Goal: Task Accomplishment & Management: Use online tool/utility

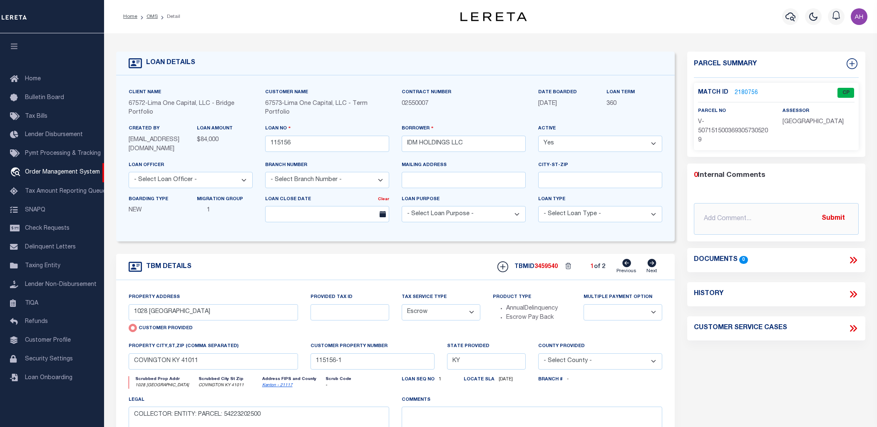
select select "Escrow"
click at [40, 322] on span "Refunds" at bounding box center [36, 322] width 23 height 6
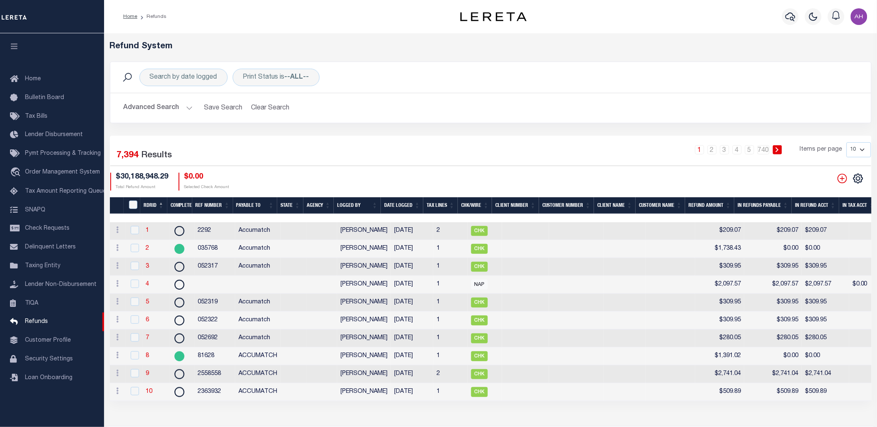
click at [167, 112] on button "Advanced Search" at bounding box center [158, 108] width 69 height 16
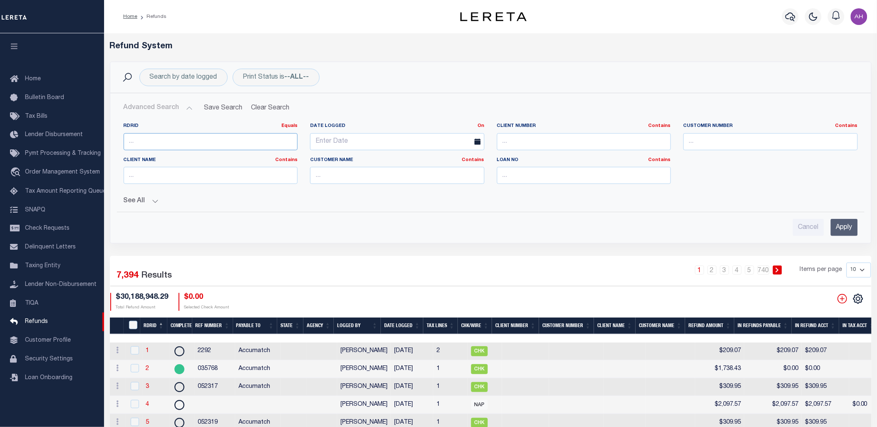
click at [179, 139] on input "number" at bounding box center [211, 141] width 174 height 17
paste input "7217"
type input "7217"
click at [848, 226] on input "Apply" at bounding box center [844, 227] width 27 height 17
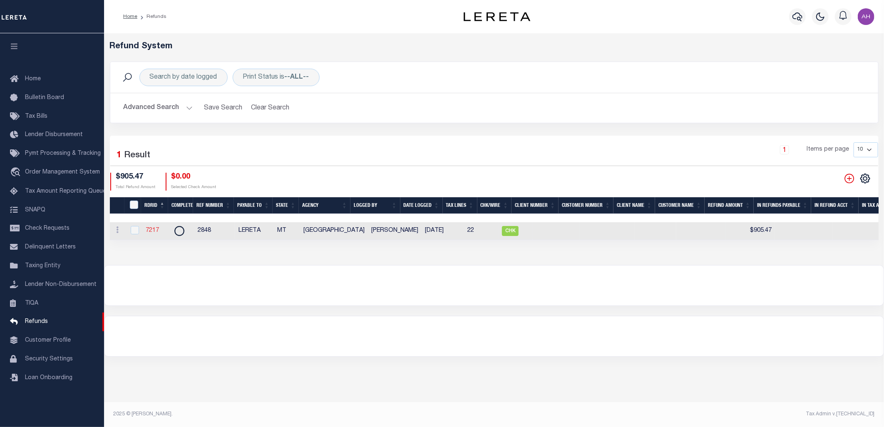
click at [154, 230] on link "7217" at bounding box center [152, 231] width 13 height 6
checkbox input "true"
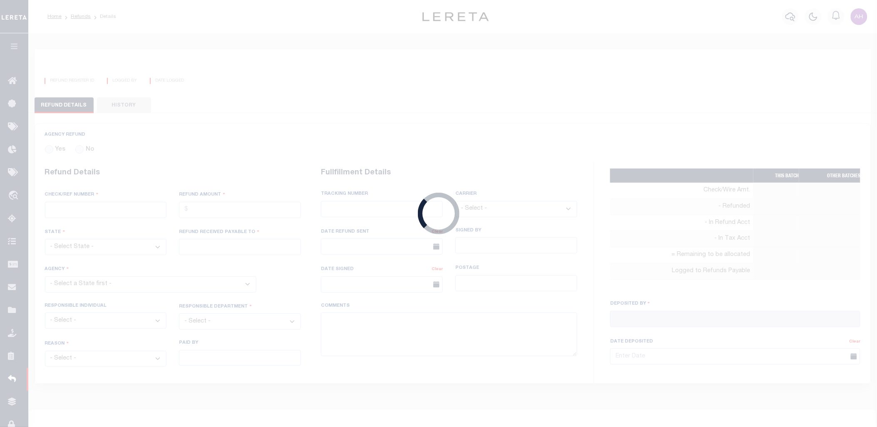
radio input "true"
type input "2848"
type input "$905.47"
select select "MT"
type input "LERETA"
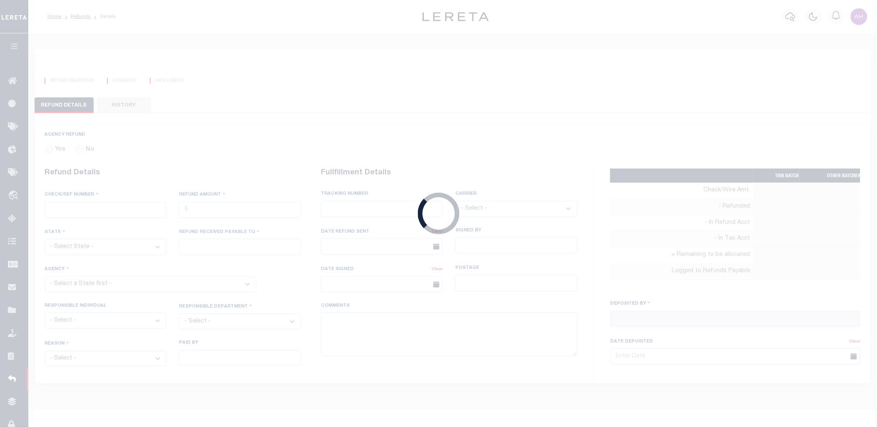
select select
select select "COL"
select select "OVP"
type input "8821 2424 4110"
select select "FDX"
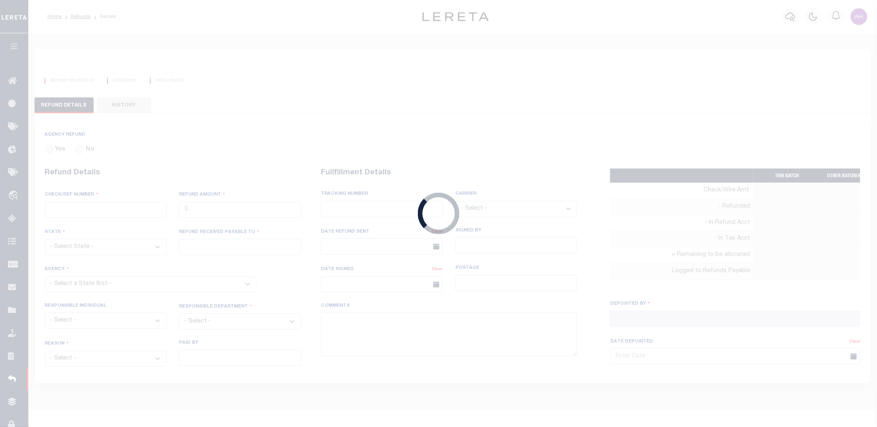
type input "06/18/2025"
type textarea "ENDORSING CK TO LENDER. THIS CHECK WILL BE MAILED ON 6-6-25"
type input "Martinez, Myrna"
type input "06/04/2025"
select select "3009900000"
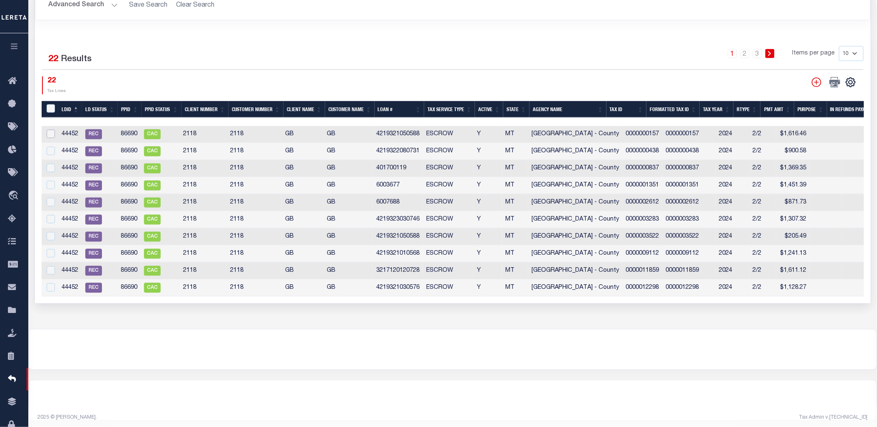
click at [51, 133] on input "checkbox" at bounding box center [51, 134] width 8 height 8
checkbox input "true"
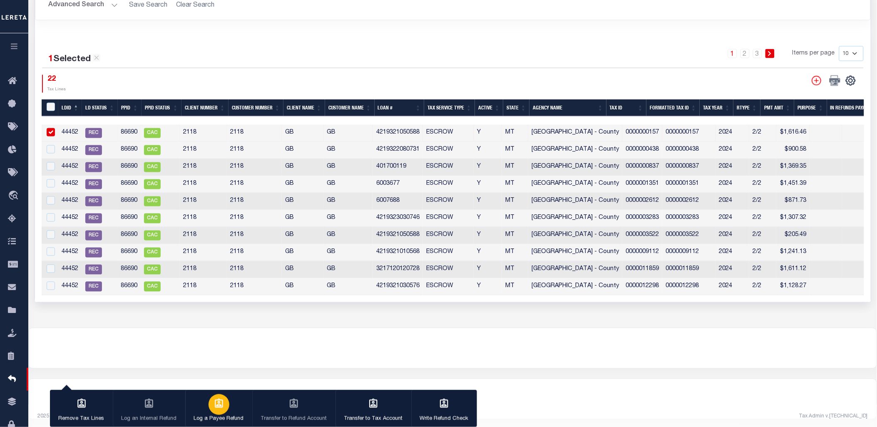
click at [209, 415] on p "Log a Payee Refund" at bounding box center [219, 419] width 50 height 8
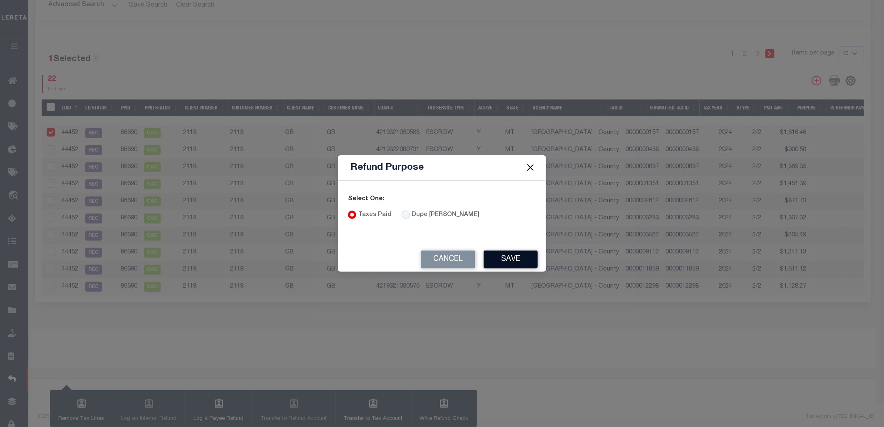
click at [522, 256] on button "Save" at bounding box center [511, 260] width 54 height 18
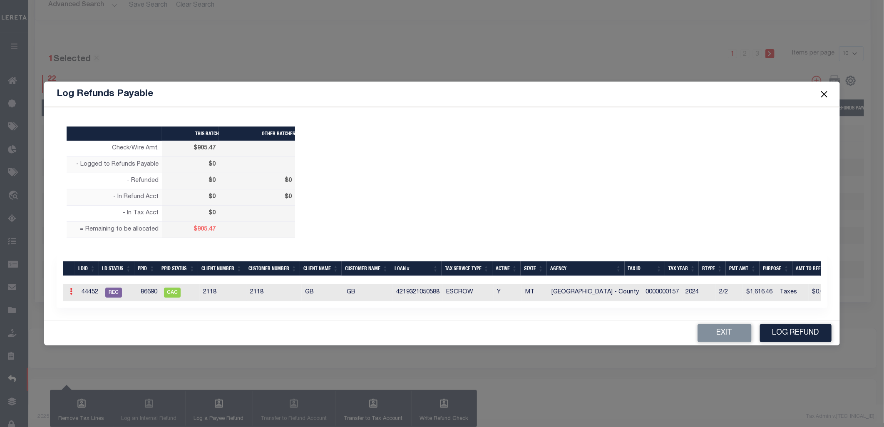
click at [69, 289] on link at bounding box center [71, 292] width 9 height 7
click at [90, 320] on link "Edit" at bounding box center [85, 318] width 37 height 14
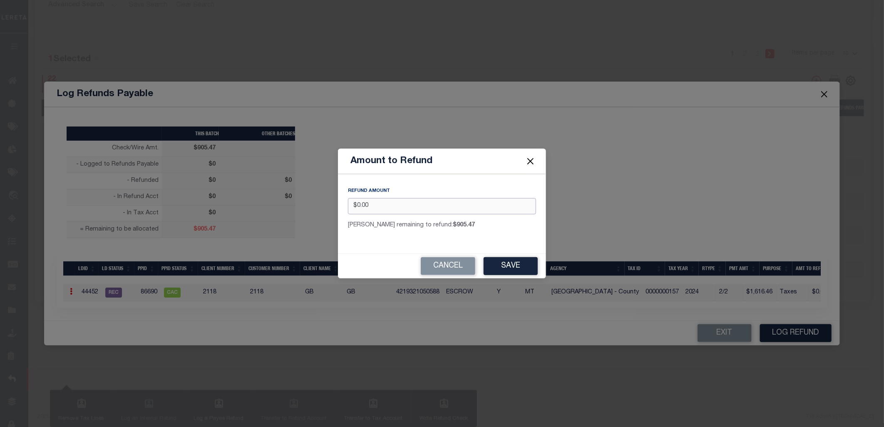
click at [409, 203] on input "$0.00" at bounding box center [442, 206] width 188 height 16
type input "$60.00"
click at [434, 191] on div "REFUND AMOUNT" at bounding box center [442, 193] width 188 height 10
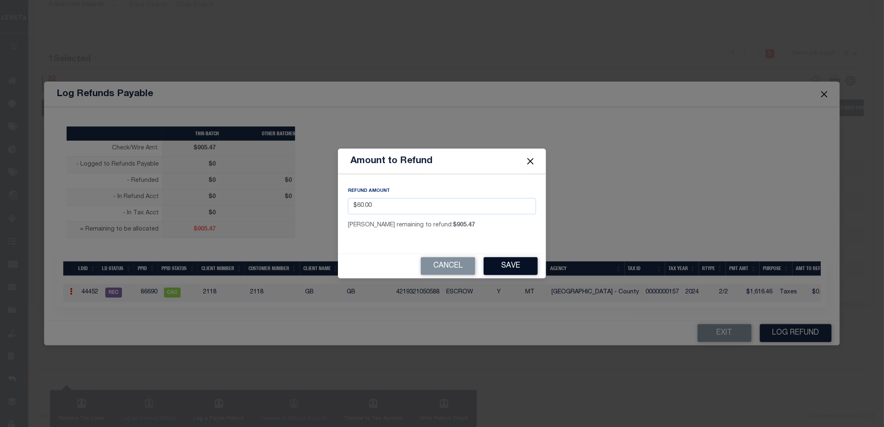
click at [502, 264] on button "Save" at bounding box center [511, 266] width 54 height 18
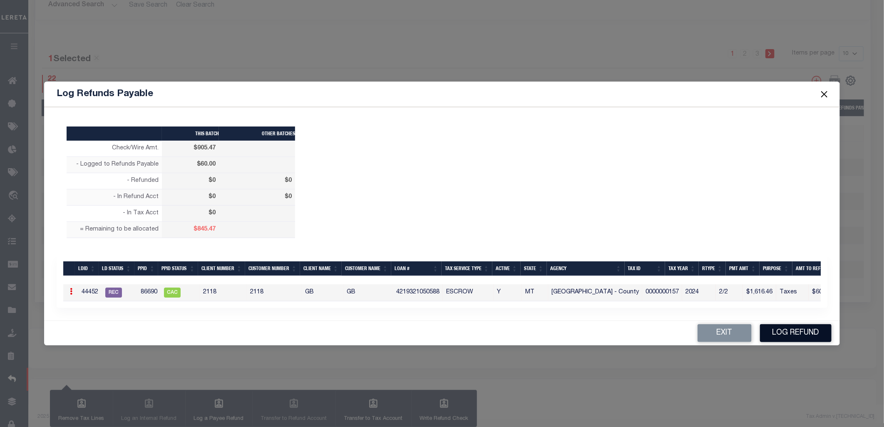
click at [802, 335] on button "Log Refund" at bounding box center [796, 333] width 72 height 18
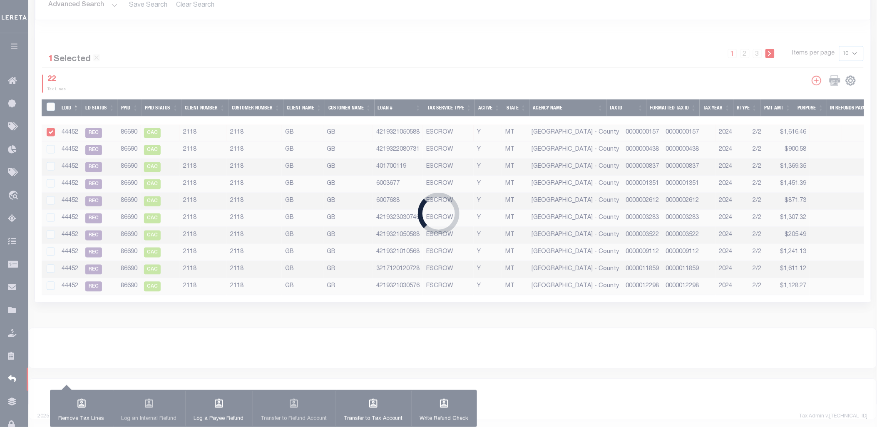
type input "$905.47"
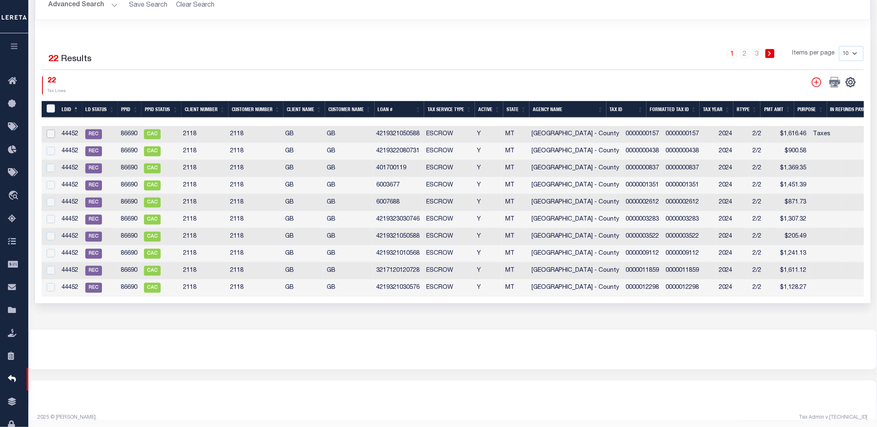
click at [49, 133] on input "checkbox" at bounding box center [51, 134] width 8 height 8
checkbox input "true"
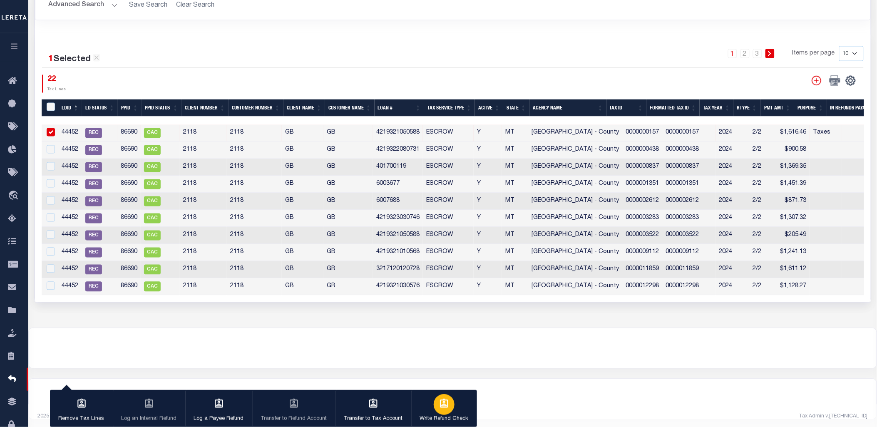
click at [441, 416] on p "Write Refund Check" at bounding box center [444, 419] width 49 height 8
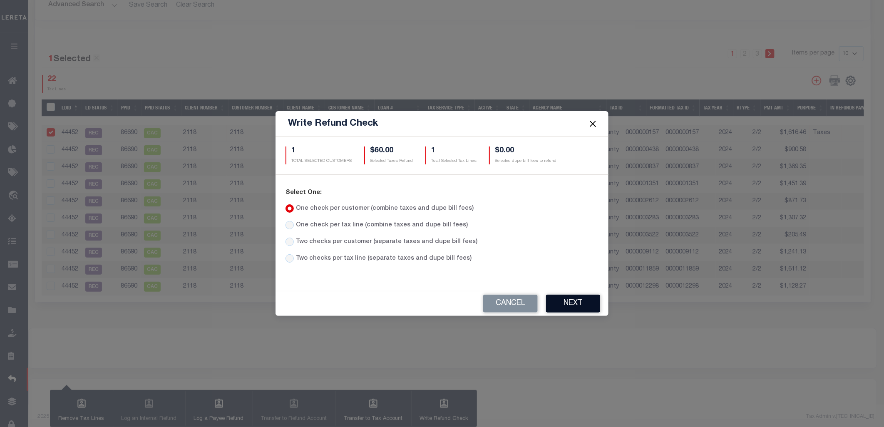
click at [572, 304] on button "Next" at bounding box center [573, 304] width 54 height 18
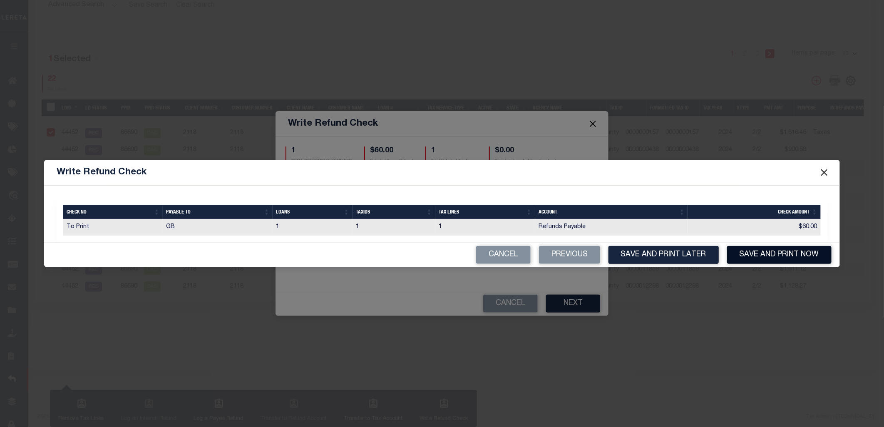
click at [772, 256] on button "Save and Print Now" at bounding box center [779, 255] width 105 height 18
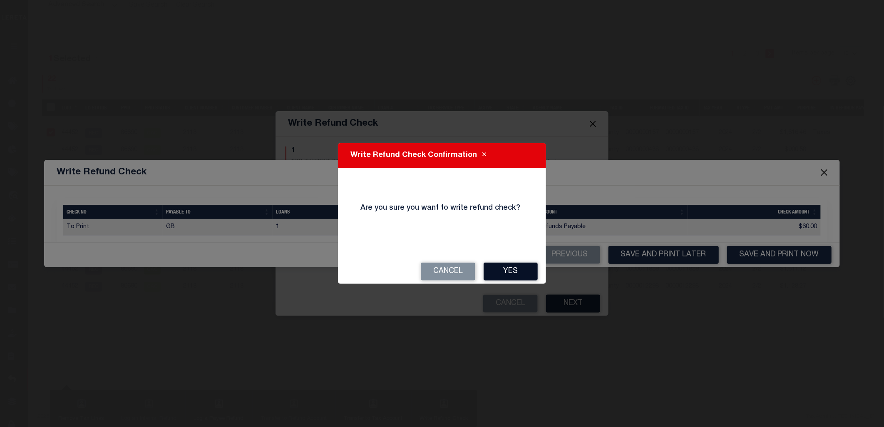
click at [510, 267] on button "Yes" at bounding box center [511, 272] width 54 height 18
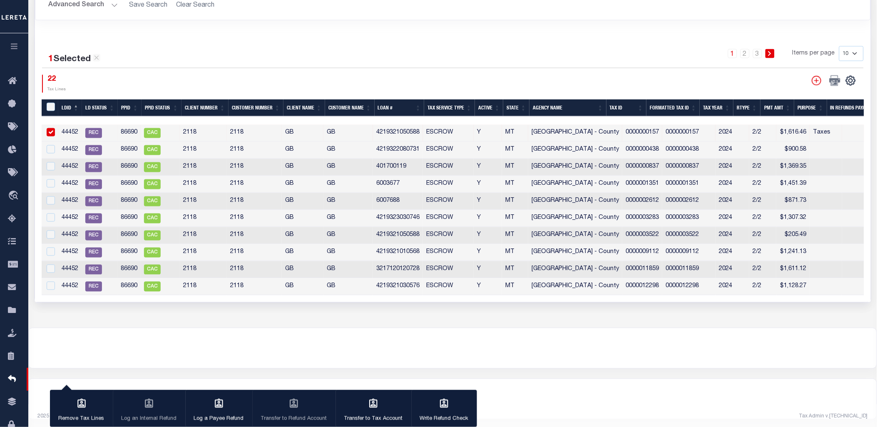
type input "$905.47"
